Goal: Task Accomplishment & Management: Complete application form

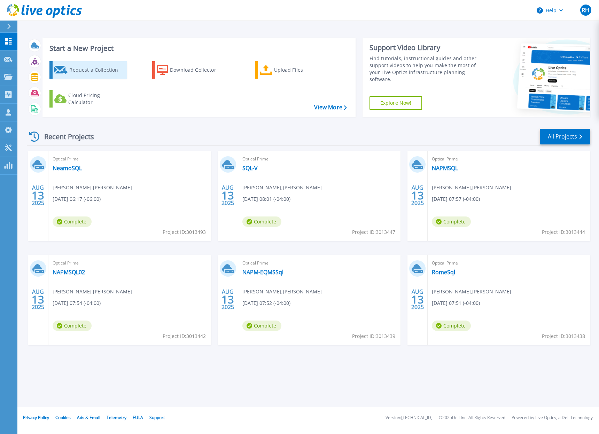
click at [81, 68] on div "Request a Collection" at bounding box center [97, 70] width 56 height 14
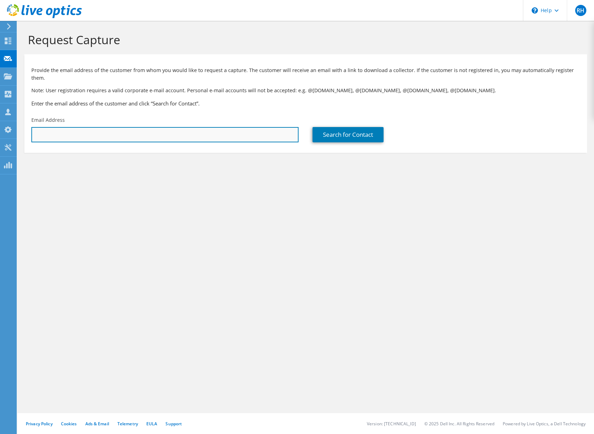
click at [208, 128] on input "text" at bounding box center [164, 134] width 267 height 15
paste input "francisco.cacho@revagency.com"
type input "francisco.cacho@revagency.com"
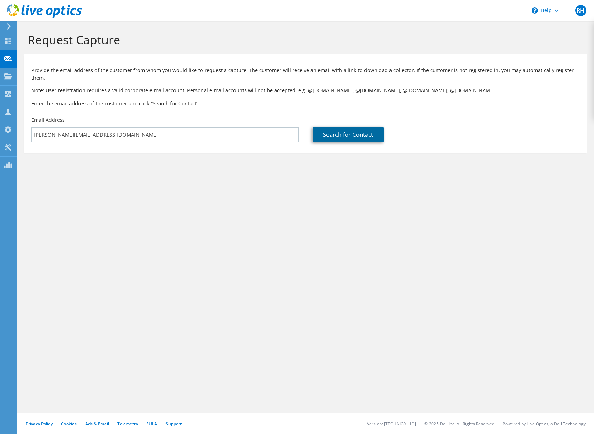
drag, startPoint x: 363, startPoint y: 127, endPoint x: 356, endPoint y: 129, distance: 7.7
click at [364, 127] on link "Search for Contact" at bounding box center [347, 134] width 71 height 15
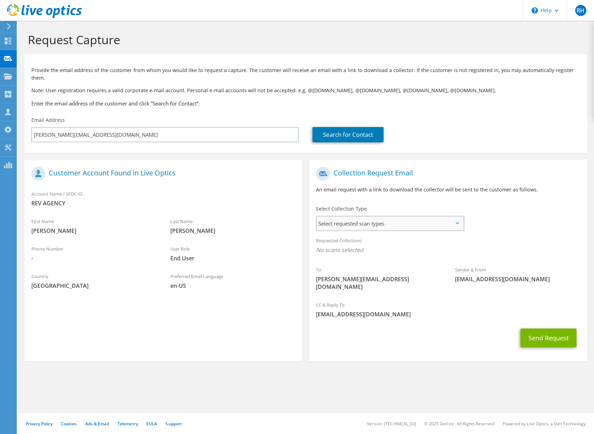
click at [385, 219] on span "Select requested scan types" at bounding box center [390, 224] width 147 height 14
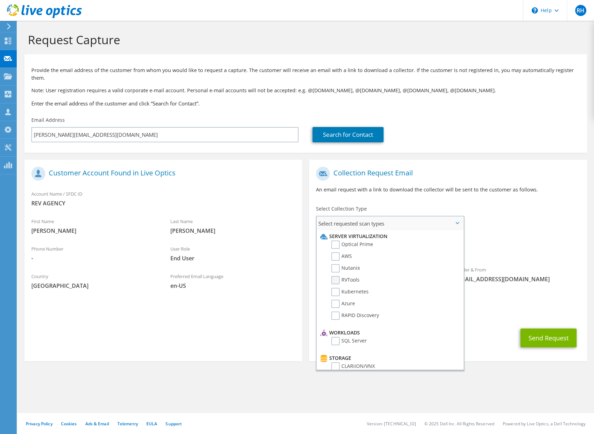
click at [338, 276] on label "RVTools" at bounding box center [345, 280] width 28 height 8
click at [0, 0] on input "RVTools" at bounding box center [0, 0] width 0 height 0
click at [339, 241] on label "Optical Prime" at bounding box center [352, 245] width 42 height 8
click at [0, 0] on input "Optical Prime" at bounding box center [0, 0] width 0 height 0
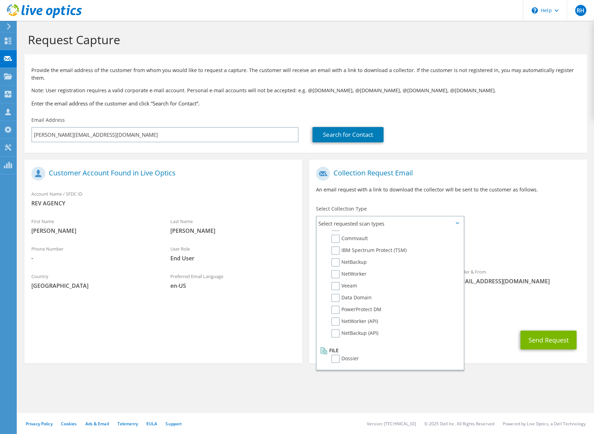
scroll to position [331, 0]
click at [525, 362] on section "Request Capture Provide the email address of the customer from whom you would l…" at bounding box center [305, 210] width 576 height 378
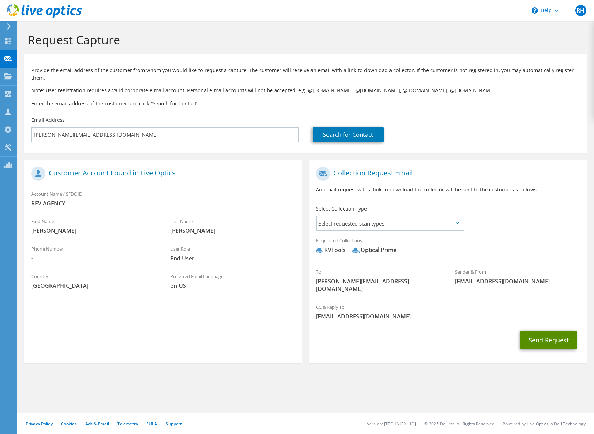
click at [536, 331] on button "Send Request" at bounding box center [548, 340] width 56 height 19
